Goal: Task Accomplishment & Management: Manage account settings

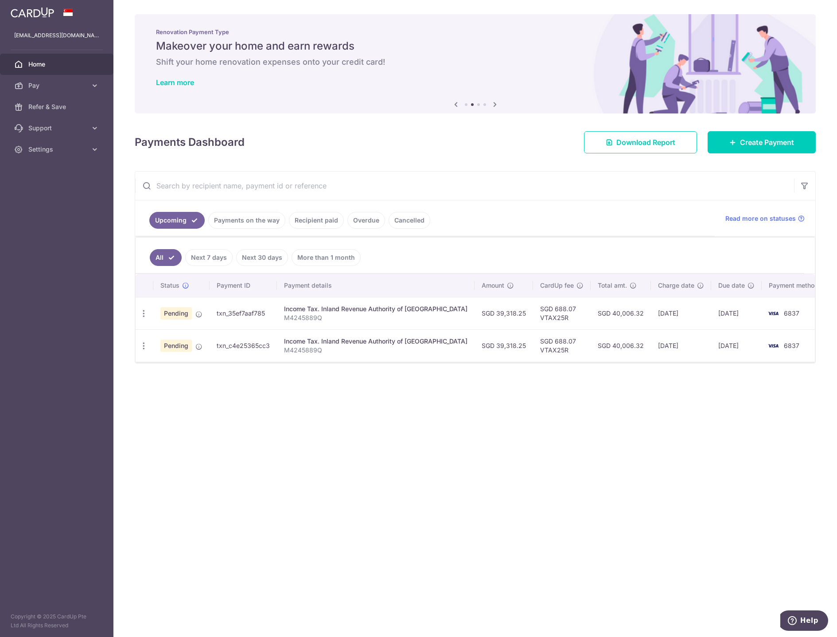
click at [39, 67] on span "Home" at bounding box center [57, 64] width 58 height 9
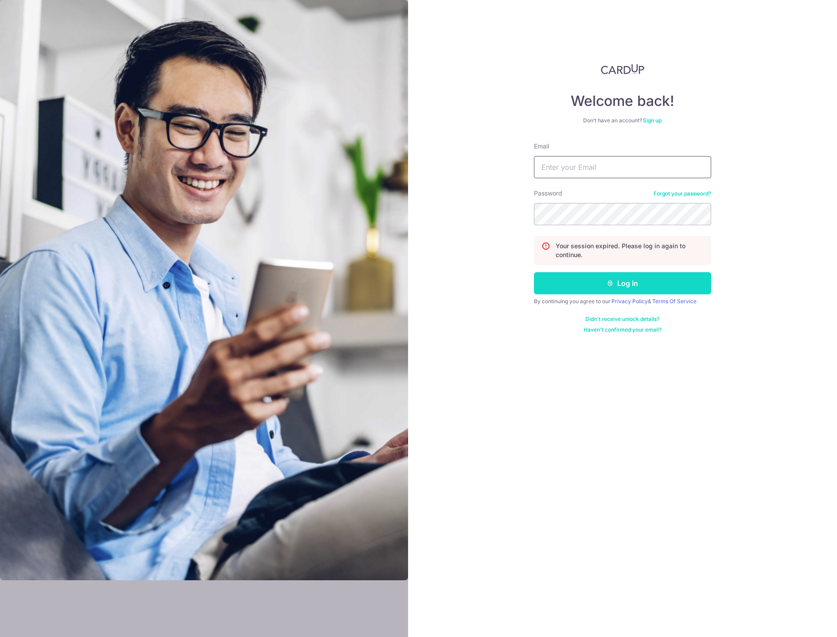
type input "[EMAIL_ADDRESS][DOMAIN_NAME]"
click at [625, 287] on button "Log in" at bounding box center [622, 283] width 177 height 22
